Goal: Check status: Verify the current state of an ongoing process or item

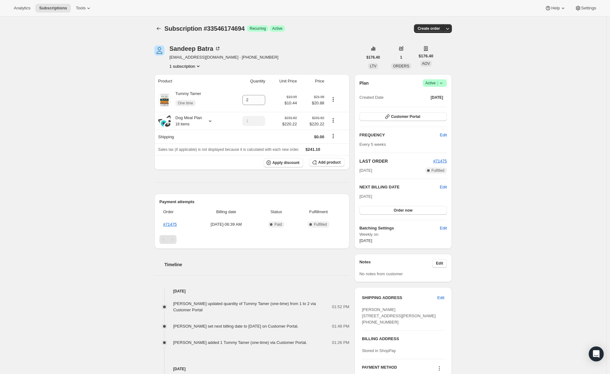
scroll to position [8, 0]
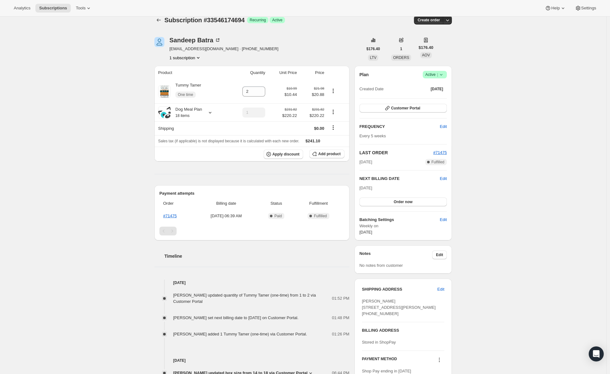
click at [191, 58] on button "1 subscription" at bounding box center [186, 58] width 32 height 6
click at [86, 206] on div "Subscription #33546174694. This page is ready Subscription #33546174694 Success…" at bounding box center [303, 221] width 607 height 426
click at [212, 115] on icon at bounding box center [210, 112] width 6 height 6
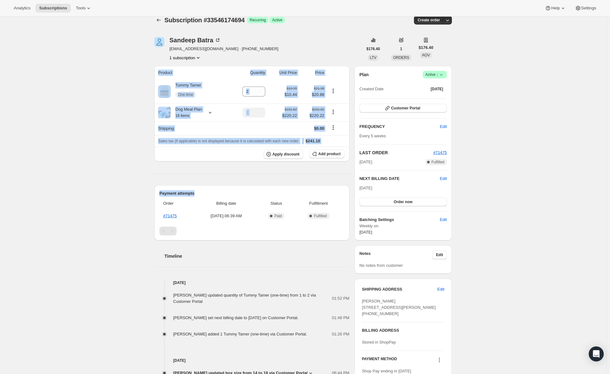
drag, startPoint x: 94, startPoint y: 172, endPoint x: 134, endPoint y: 207, distance: 54.0
click at [125, 203] on div "Subscription #33546174694. This page is ready Subscription #33546174694 Success…" at bounding box center [303, 221] width 607 height 426
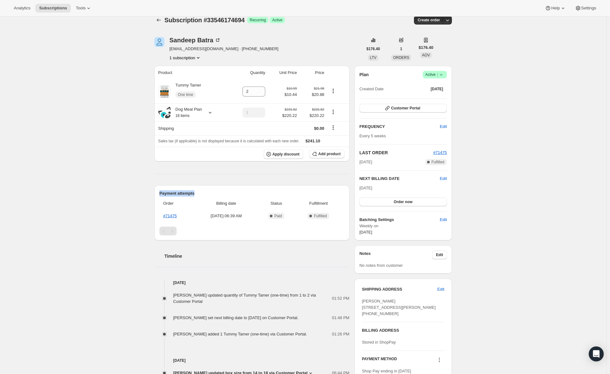
drag, startPoint x: 95, startPoint y: 180, endPoint x: 108, endPoint y: 221, distance: 42.9
click at [107, 212] on div "Subscription #33546174694. This page is ready Subscription #33546174694 Success…" at bounding box center [303, 221] width 607 height 426
drag, startPoint x: 264, startPoint y: 308, endPoint x: 262, endPoint y: 304, distance: 4.1
click at [264, 306] on div "[PERSON_NAME] updated quantity of Tummy Tamer (one-time) from 1 to 2 via Custom…" at bounding box center [251, 311] width 195 height 51
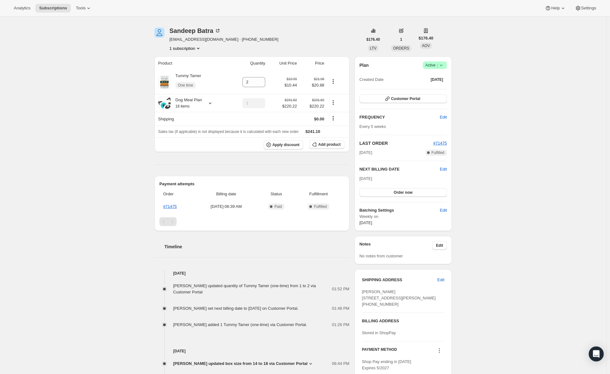
scroll to position [42, 0]
